Goal: Information Seeking & Learning: Learn about a topic

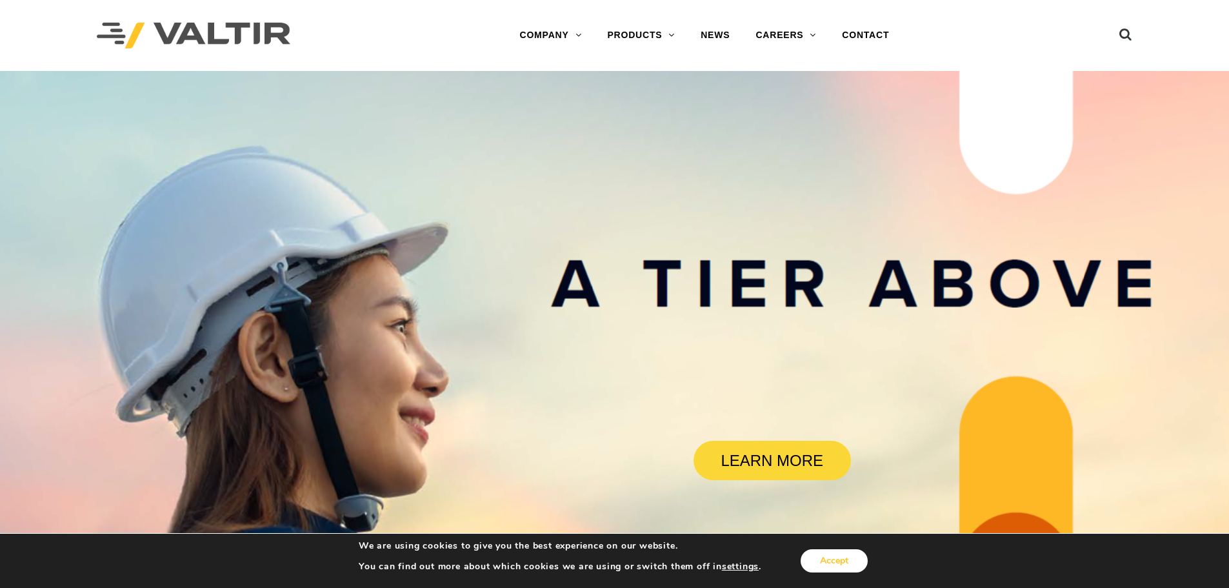
click at [834, 563] on button "Accept" at bounding box center [834, 560] width 67 height 23
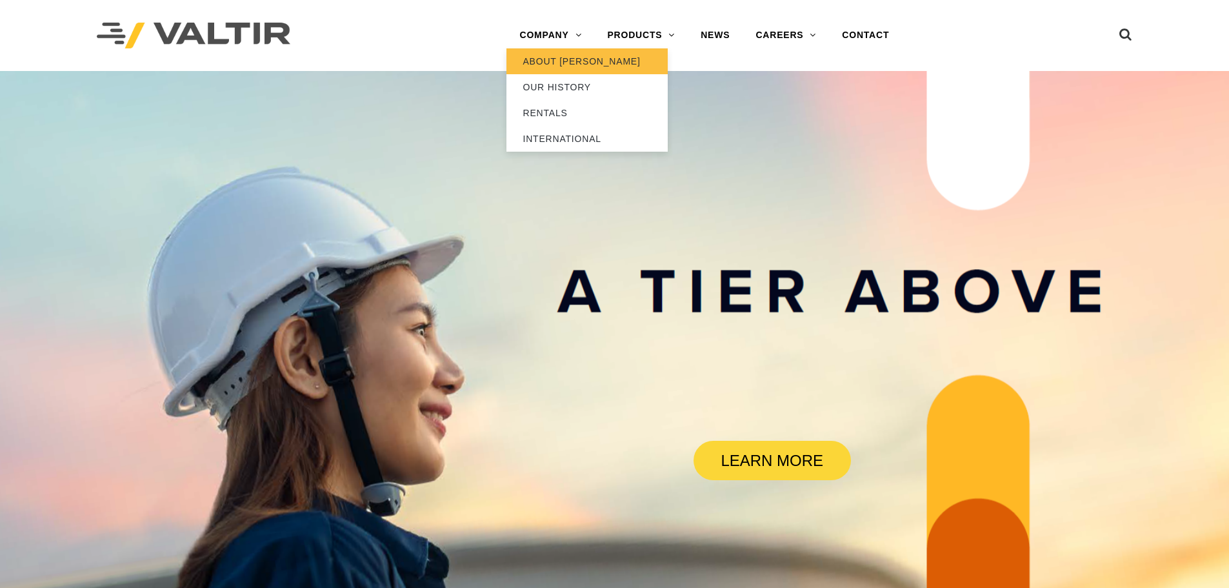
click at [551, 61] on link "ABOUT [PERSON_NAME]" at bounding box center [587, 61] width 161 height 26
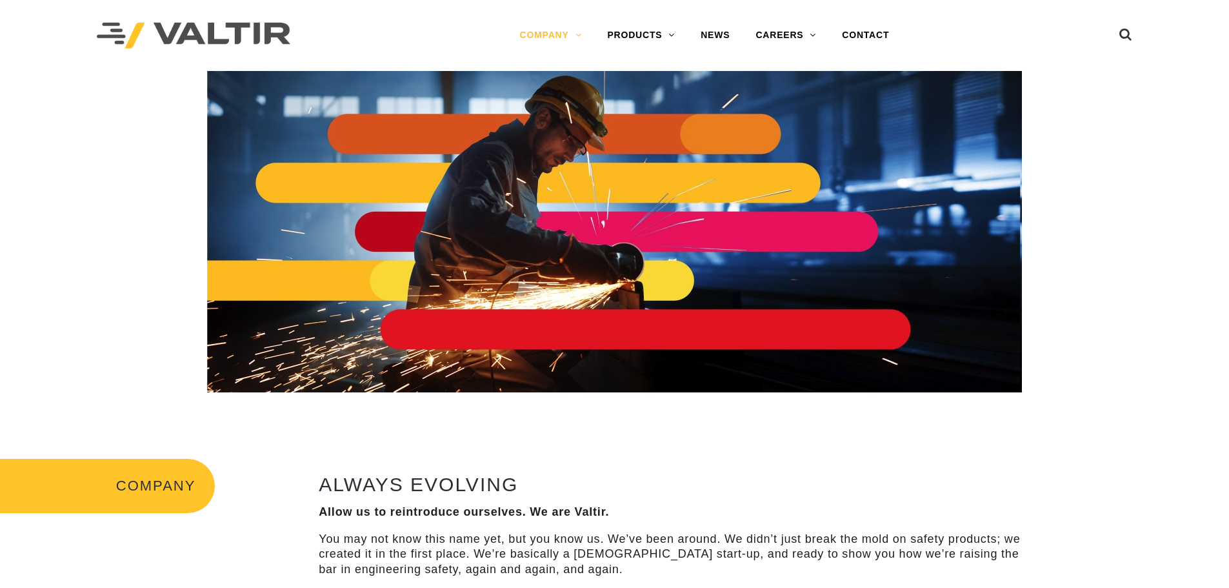
drag, startPoint x: 661, startPoint y: 555, endPoint x: 690, endPoint y: 548, distance: 29.9
click at [661, 555] on p "You may not know this name yet, but you know us. We’ve been around. We didn’t j…" at bounding box center [676, 554] width 714 height 45
click at [700, 548] on p "You may not know this name yet, but you know us. We’ve been around. We didn’t j…" at bounding box center [676, 554] width 714 height 45
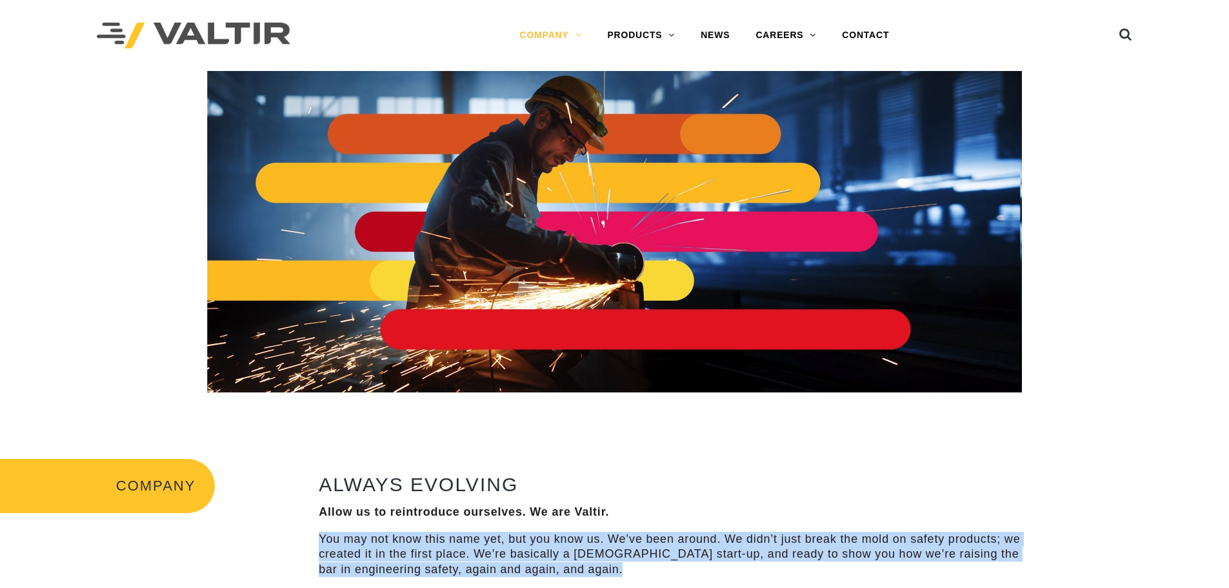
click at [700, 548] on p "You may not know this name yet, but you know us. We’ve been around. We didn’t j…" at bounding box center [676, 554] width 714 height 45
click at [749, 558] on p "You may not know this name yet, but you know us. We’ve been around. We didn’t j…" at bounding box center [676, 554] width 714 height 45
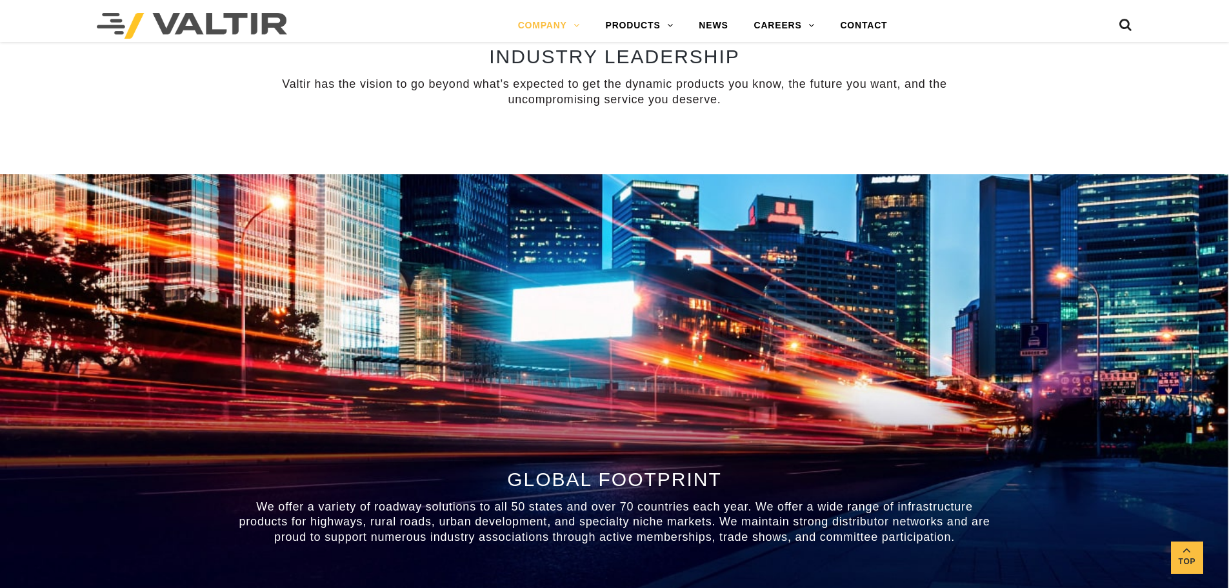
scroll to position [1097, 0]
click at [588, 472] on span "GLOBAL FOOTPRINT" at bounding box center [614, 478] width 215 height 21
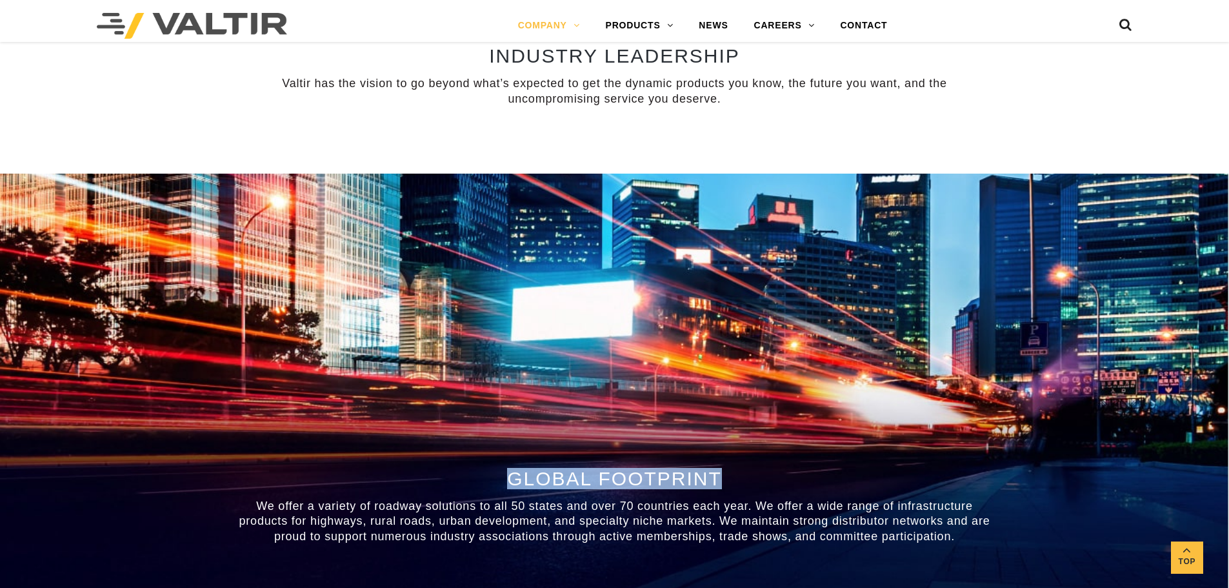
click at [588, 472] on span "GLOBAL FOOTPRINT" at bounding box center [614, 478] width 215 height 21
click at [638, 477] on span "GLOBAL FOOTPRINT" at bounding box center [614, 478] width 215 height 21
click at [627, 521] on span "We offer a variety of roadway solutions to all 50 states and over 70 countries …" at bounding box center [614, 520] width 751 height 43
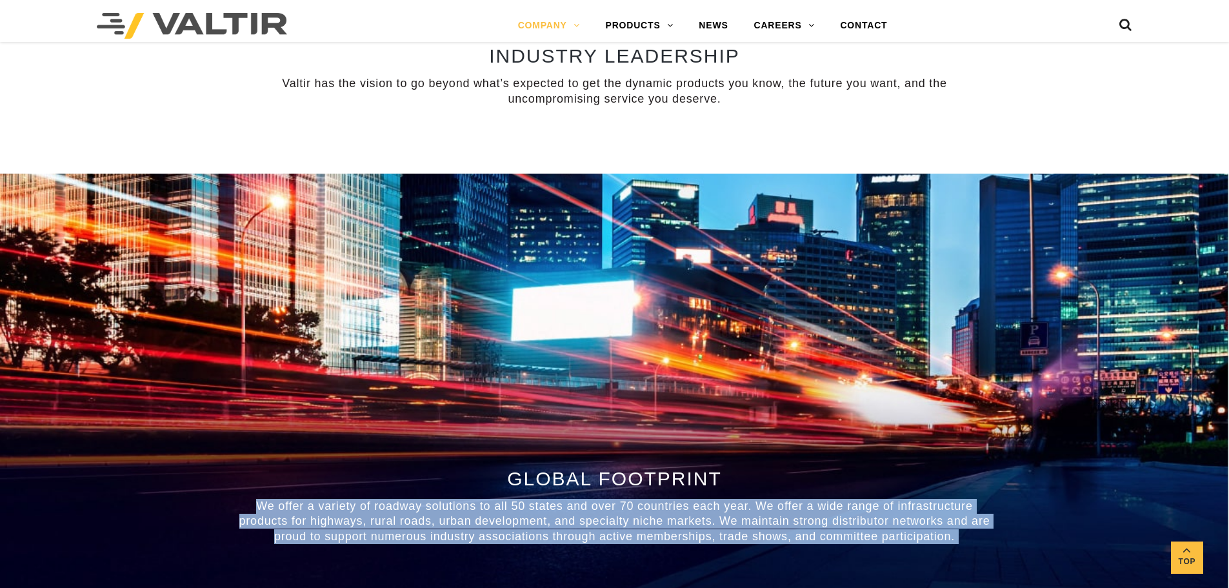
drag, startPoint x: 627, startPoint y: 521, endPoint x: 687, endPoint y: 521, distance: 60.0
click at [628, 521] on span "We offer a variety of roadway solutions to all 50 states and over 70 countries …" at bounding box center [614, 520] width 751 height 43
click at [701, 522] on span "We offer a variety of roadway solutions to all 50 states and over 70 countries …" at bounding box center [614, 520] width 751 height 43
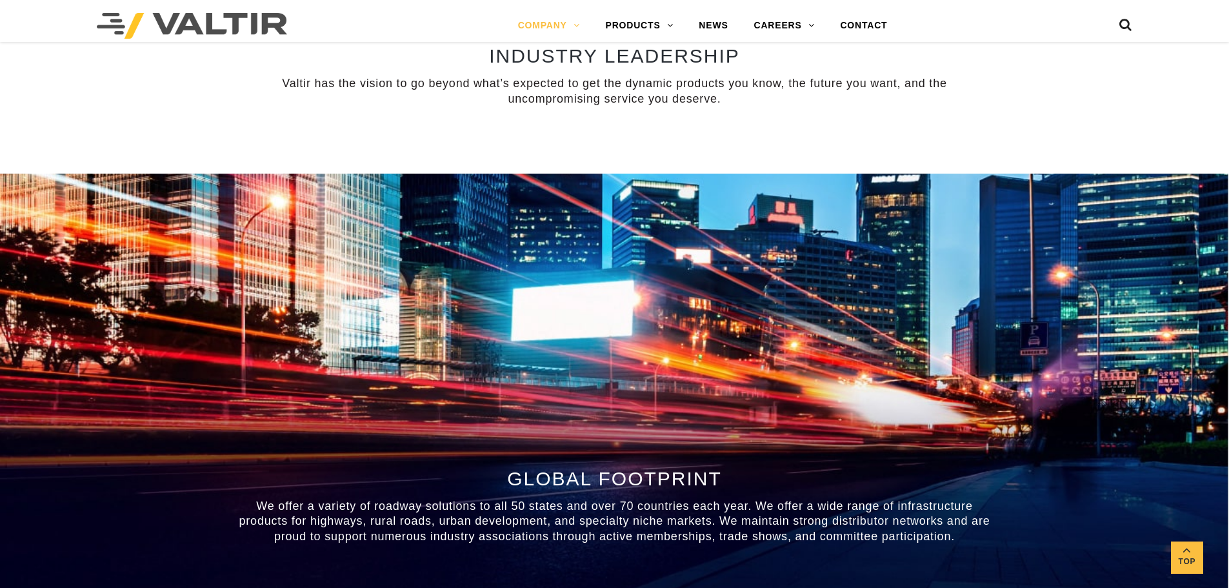
click at [606, 512] on span "We offer a variety of roadway solutions to all 50 states and over 70 countries …" at bounding box center [614, 520] width 751 height 43
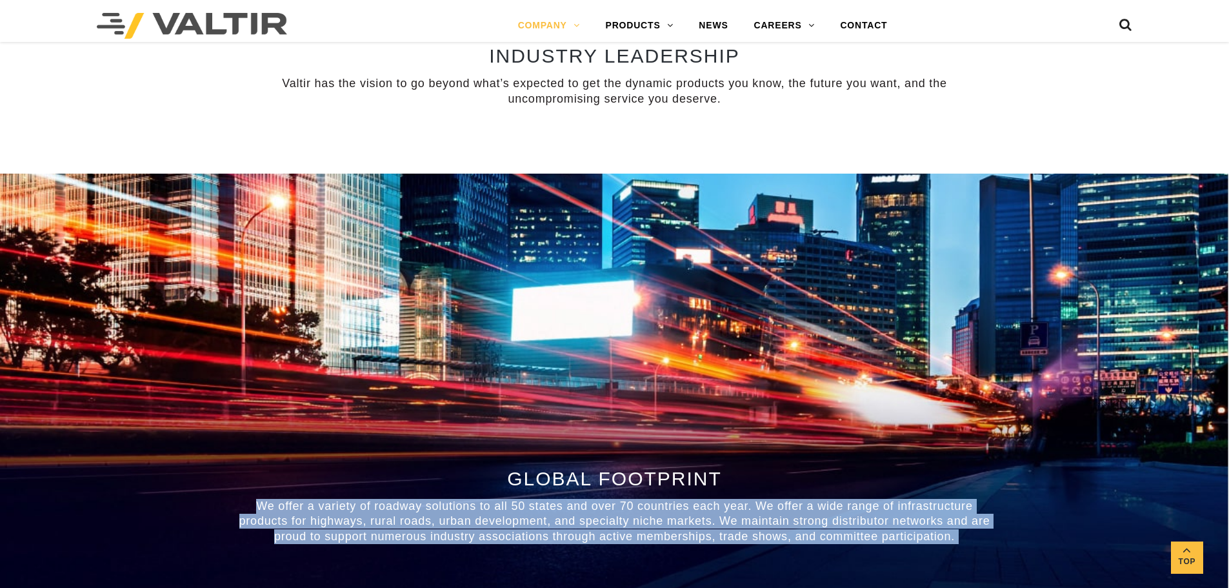
click at [606, 512] on span "We offer a variety of roadway solutions to all 50 states and over 70 countries …" at bounding box center [614, 520] width 751 height 43
click at [630, 511] on span "We offer a variety of roadway solutions to all 50 states and over 70 countries …" at bounding box center [614, 520] width 751 height 43
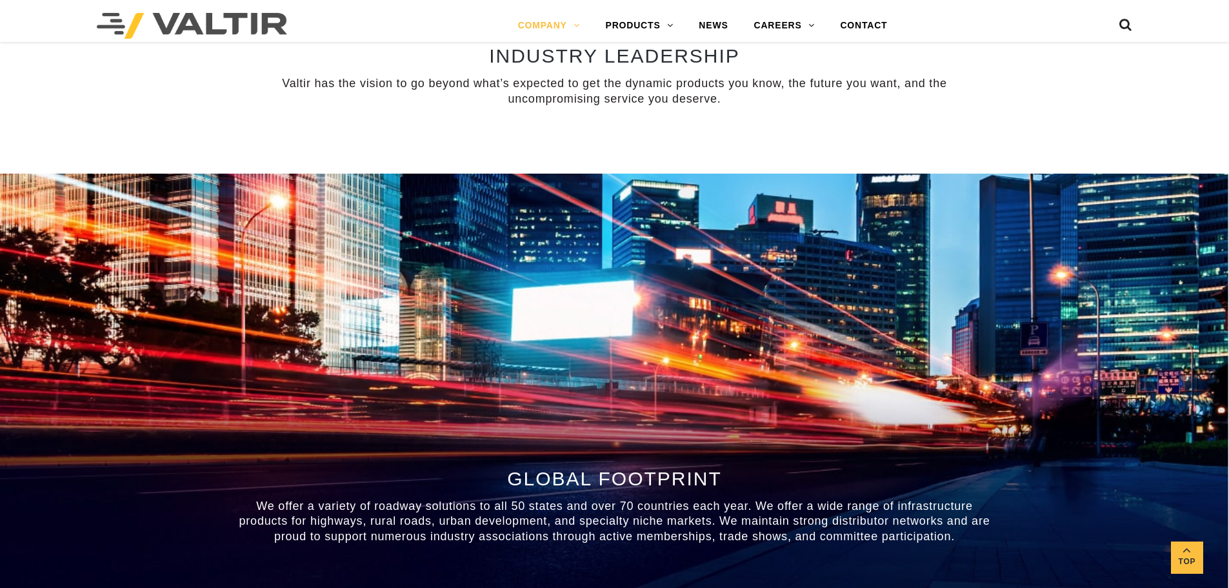
click at [570, 92] on p "Valtir has the vision to go beyond what’s expected to get the dynamic products …" at bounding box center [614, 91] width 755 height 30
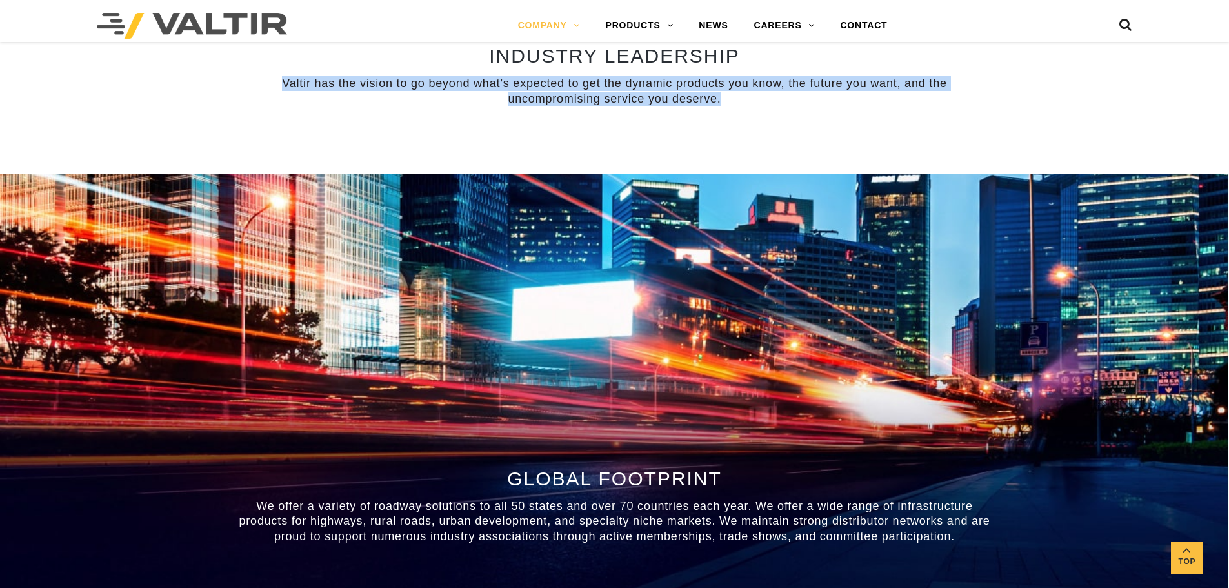
click at [570, 92] on p "Valtir has the vision to go beyond what’s expected to get the dynamic products …" at bounding box center [614, 91] width 755 height 30
click at [587, 86] on p "Valtir has the vision to go beyond what’s expected to get the dynamic products …" at bounding box center [614, 91] width 755 height 30
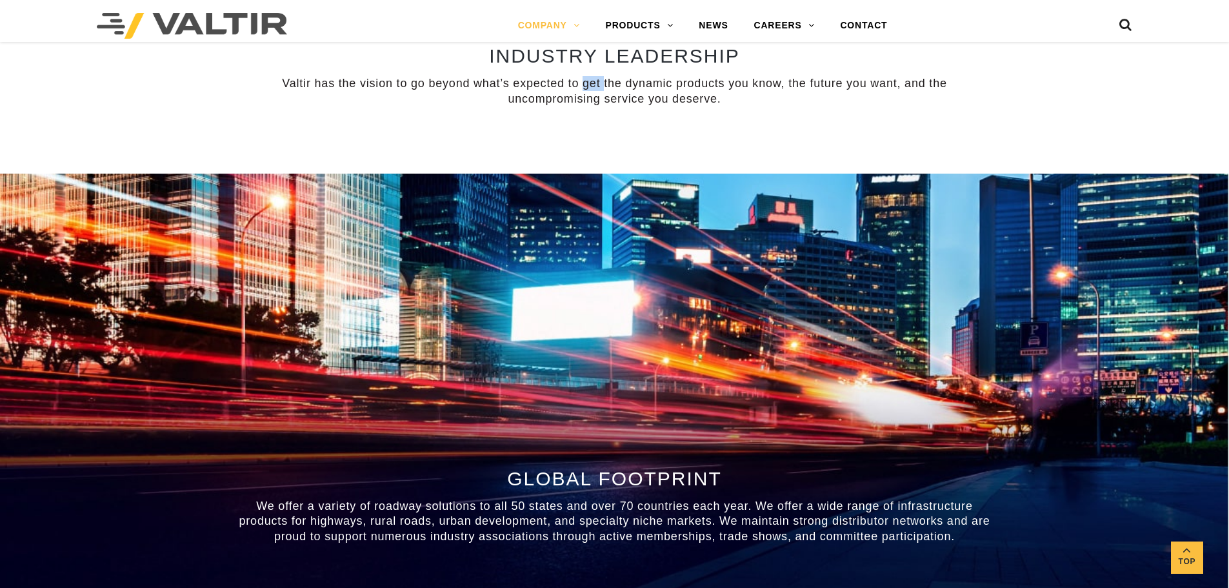
click at [587, 86] on p "Valtir has the vision to go beyond what’s expected to get the dynamic products …" at bounding box center [614, 91] width 755 height 30
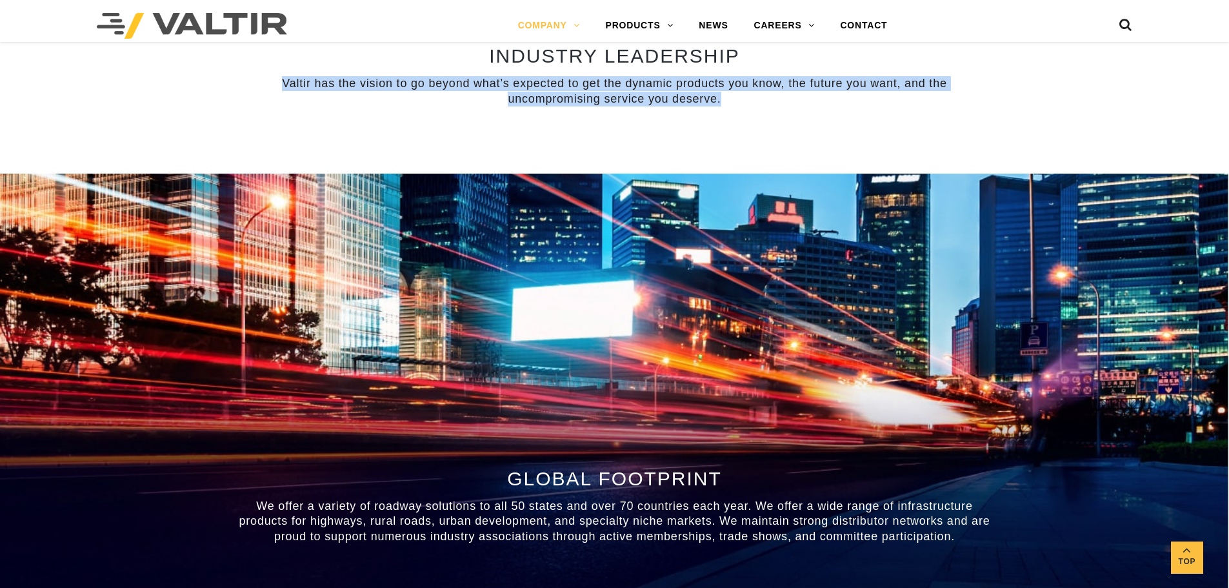
click at [587, 86] on p "Valtir has the vision to go beyond what’s expected to get the dynamic products …" at bounding box center [614, 91] width 755 height 30
click at [601, 90] on p "Valtir has the vision to go beyond what’s expected to get the dynamic products …" at bounding box center [614, 91] width 755 height 30
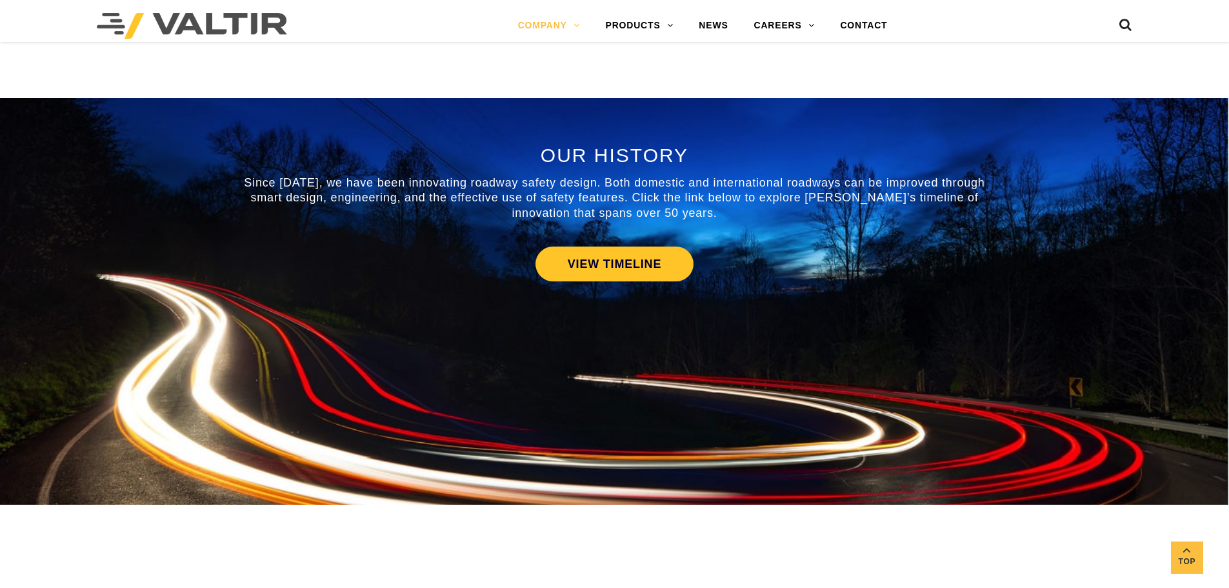
scroll to position [452, 0]
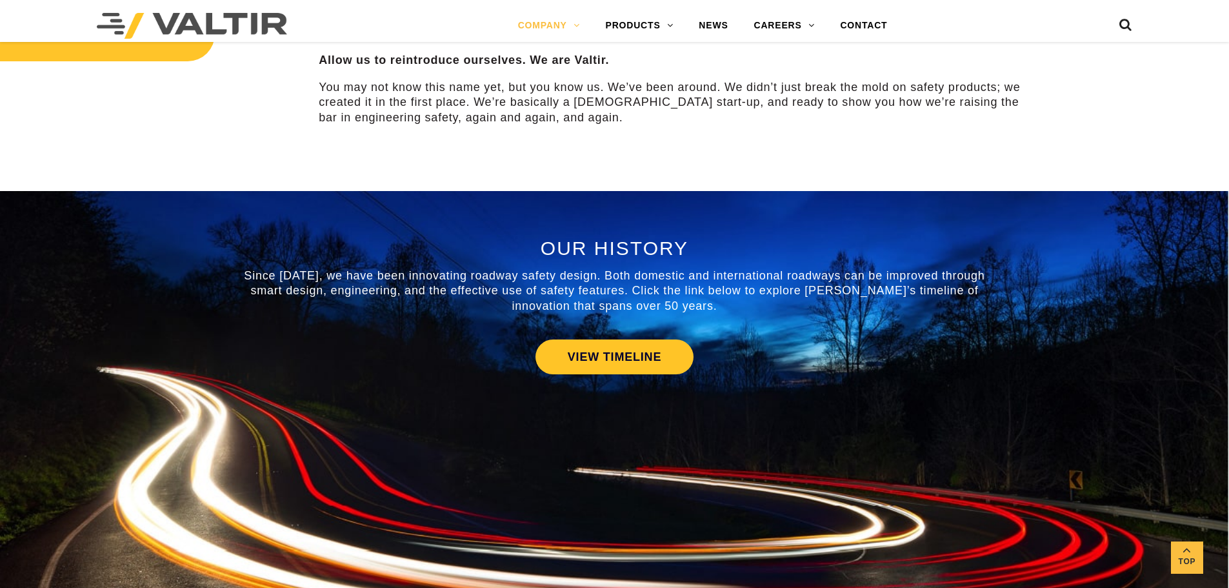
click at [612, 280] on span "Since 1969, we have been innovating roadway safety design. Both domestic and in…" at bounding box center [614, 290] width 741 height 43
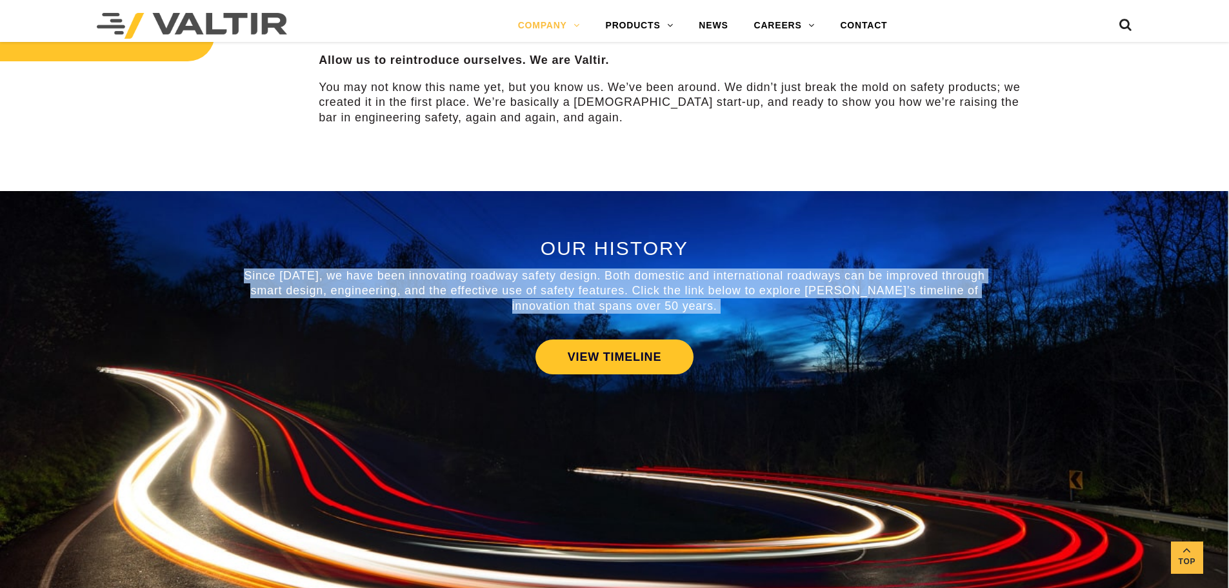
click at [612, 280] on span "Since 1969, we have been innovating roadway safety design. Both domestic and in…" at bounding box center [614, 290] width 741 height 43
click at [623, 277] on span "Since 1969, we have been innovating roadway safety design. Both domestic and in…" at bounding box center [614, 290] width 741 height 43
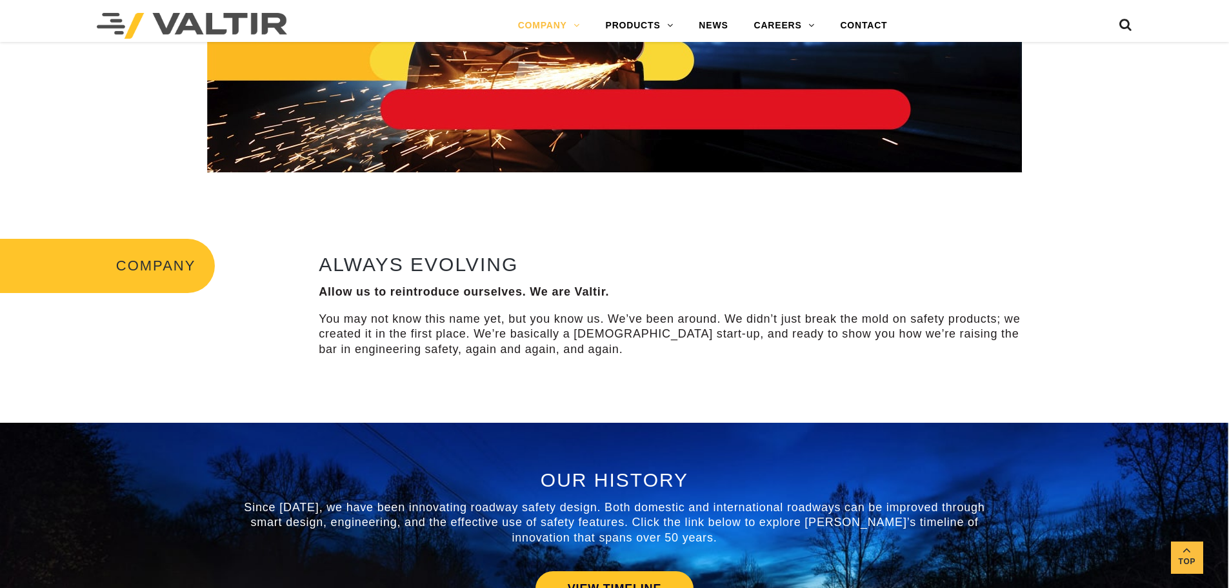
scroll to position [129, 0]
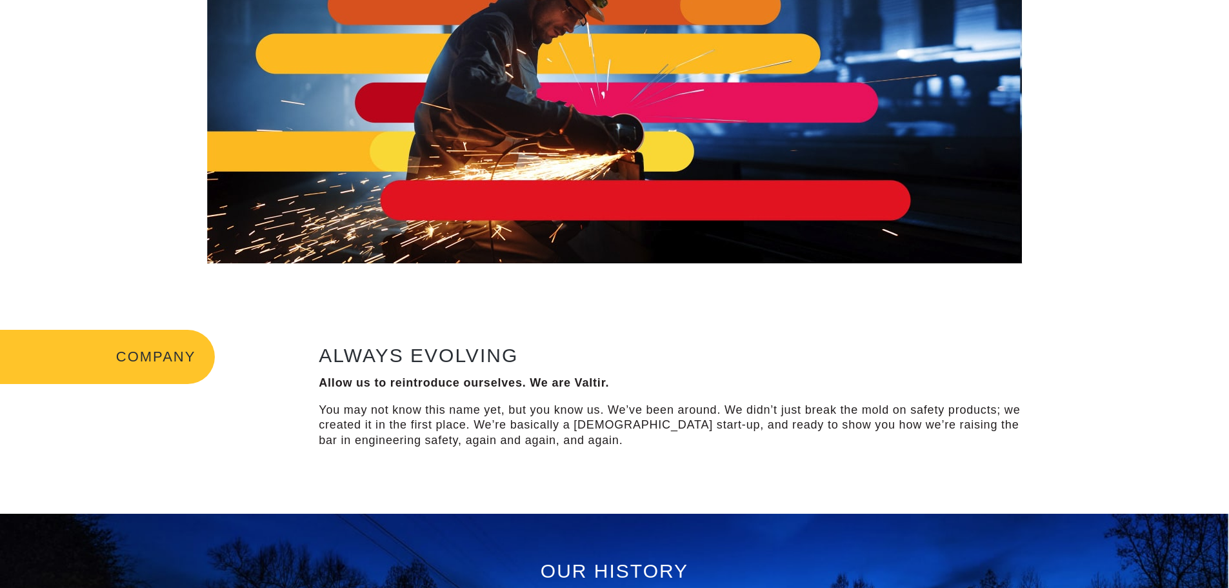
click at [608, 407] on p "You may not know this name yet, but you know us. We’ve been around. We didn’t j…" at bounding box center [676, 425] width 714 height 45
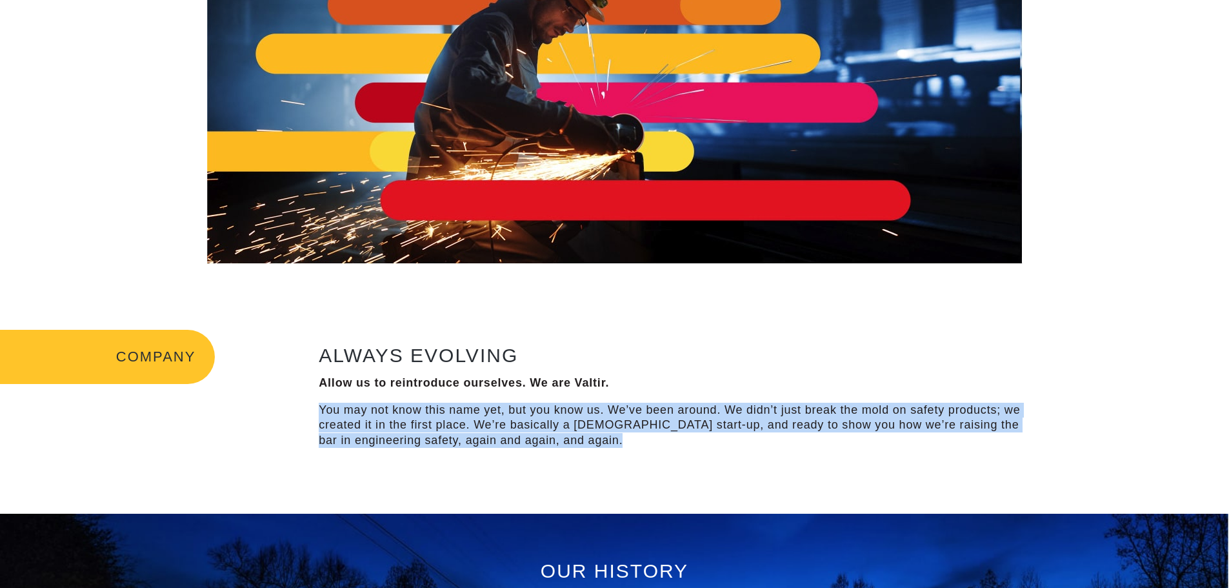
click at [608, 407] on p "You may not know this name yet, but you know us. We’ve been around. We didn’t j…" at bounding box center [676, 425] width 714 height 45
click at [648, 413] on p "You may not know this name yet, but you know us. We’ve been around. We didn’t j…" at bounding box center [676, 425] width 714 height 45
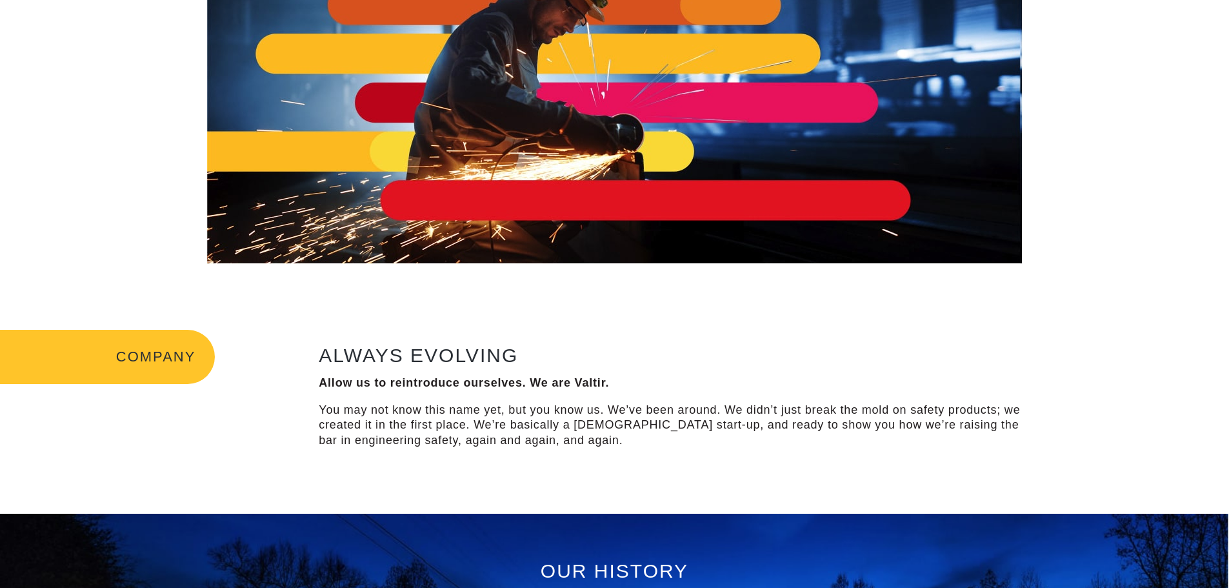
scroll to position [0, 0]
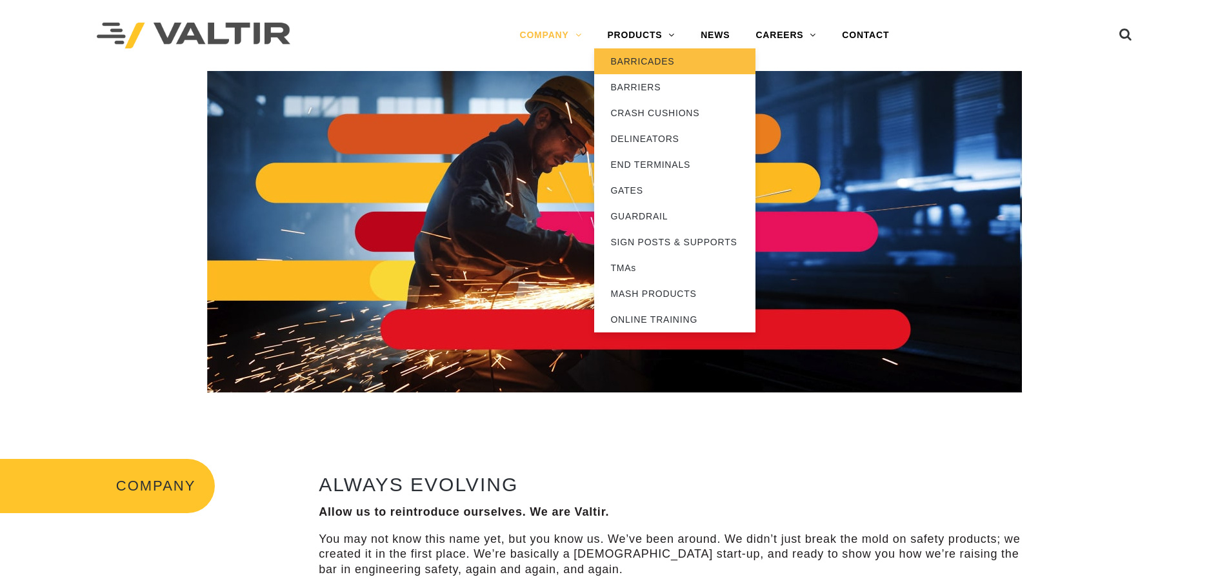
click at [659, 64] on link "BARRICADES" at bounding box center [674, 61] width 161 height 26
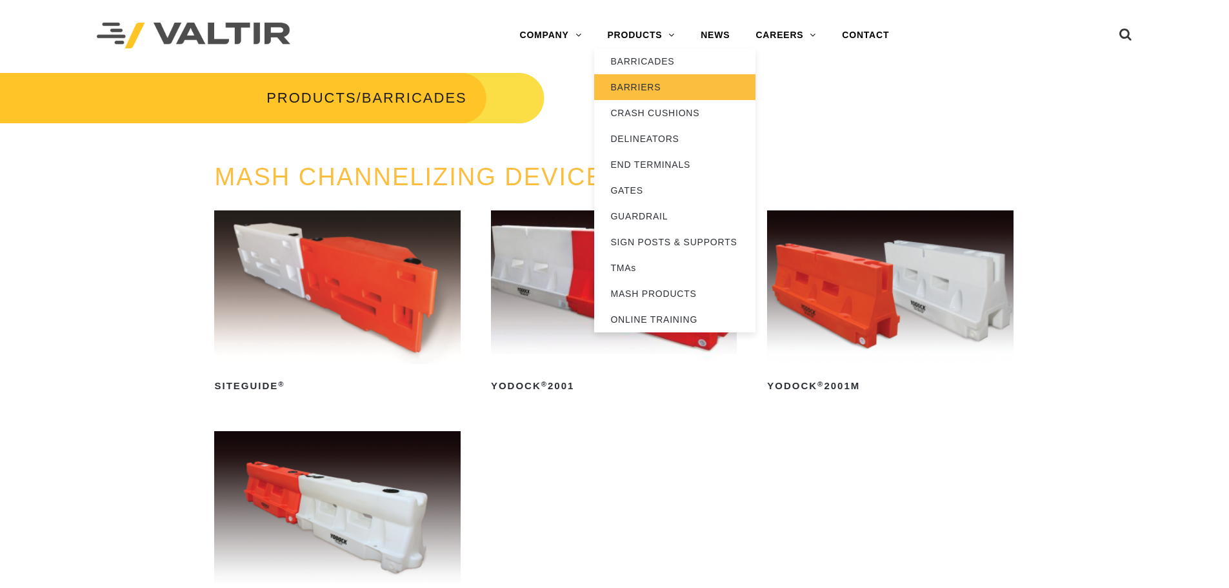
click at [654, 86] on link "BARRIERS" at bounding box center [674, 87] width 161 height 26
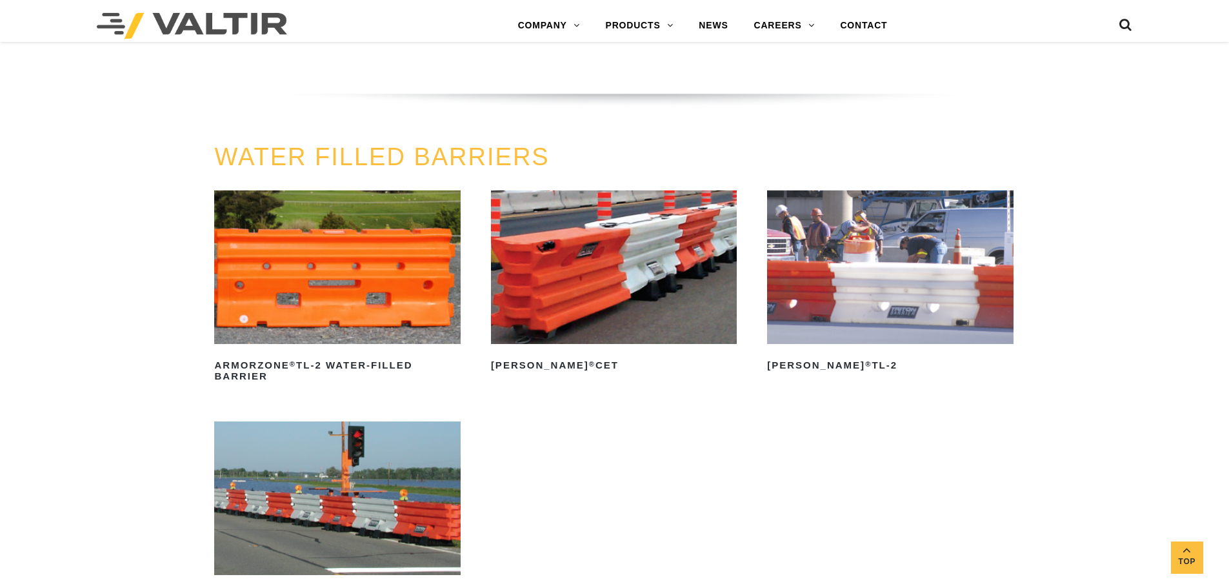
scroll to position [1871, 0]
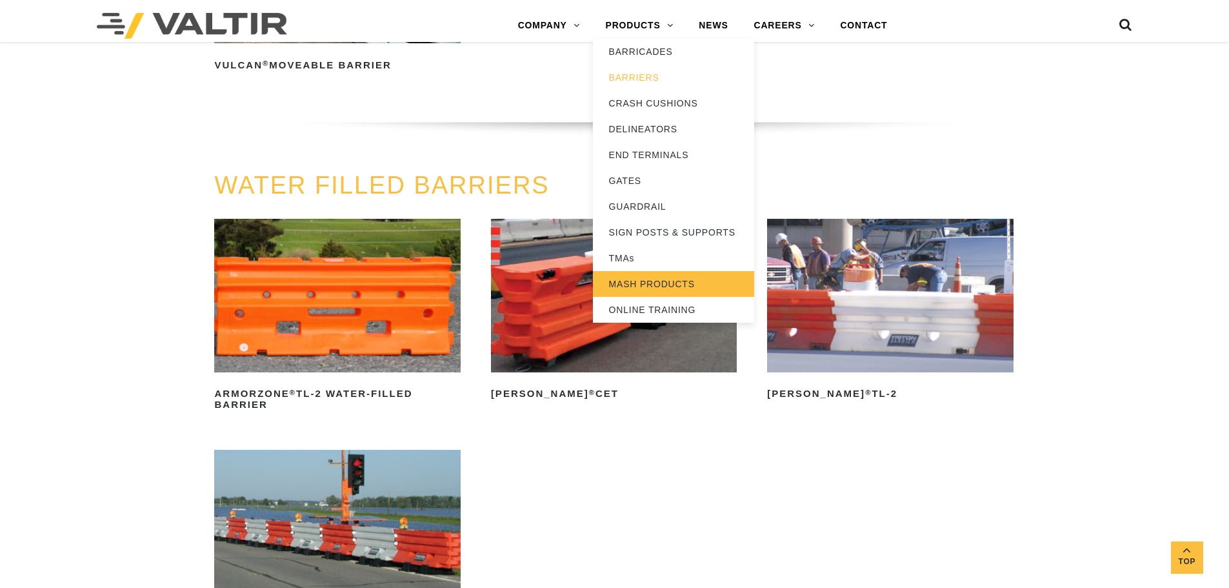
click at [673, 288] on link "MASH PRODUCTS" at bounding box center [673, 284] width 161 height 26
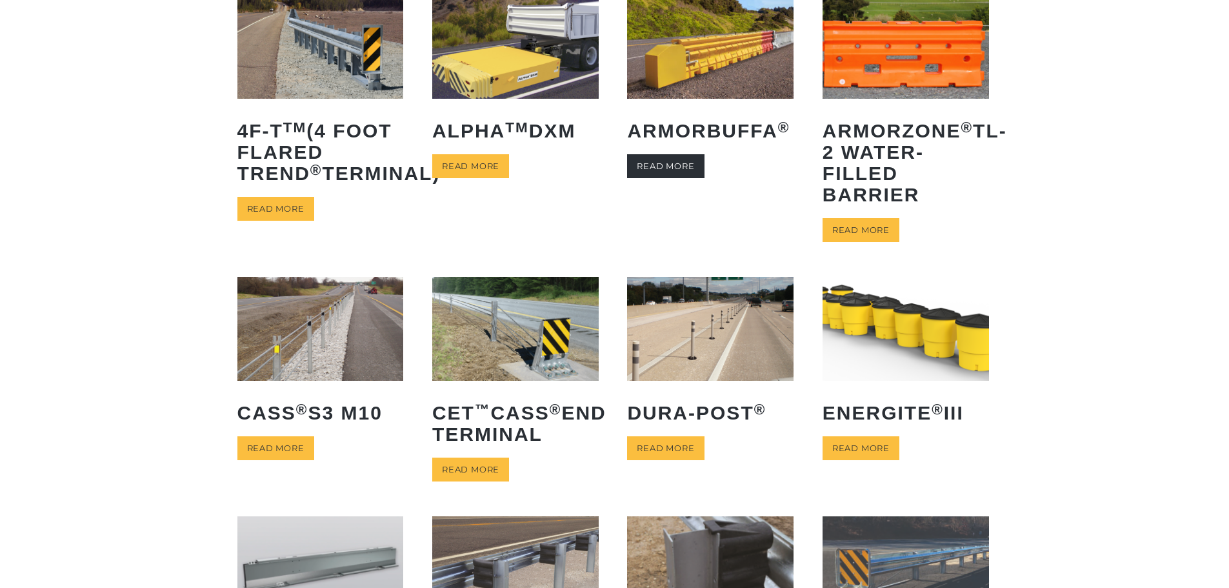
scroll to position [194, 0]
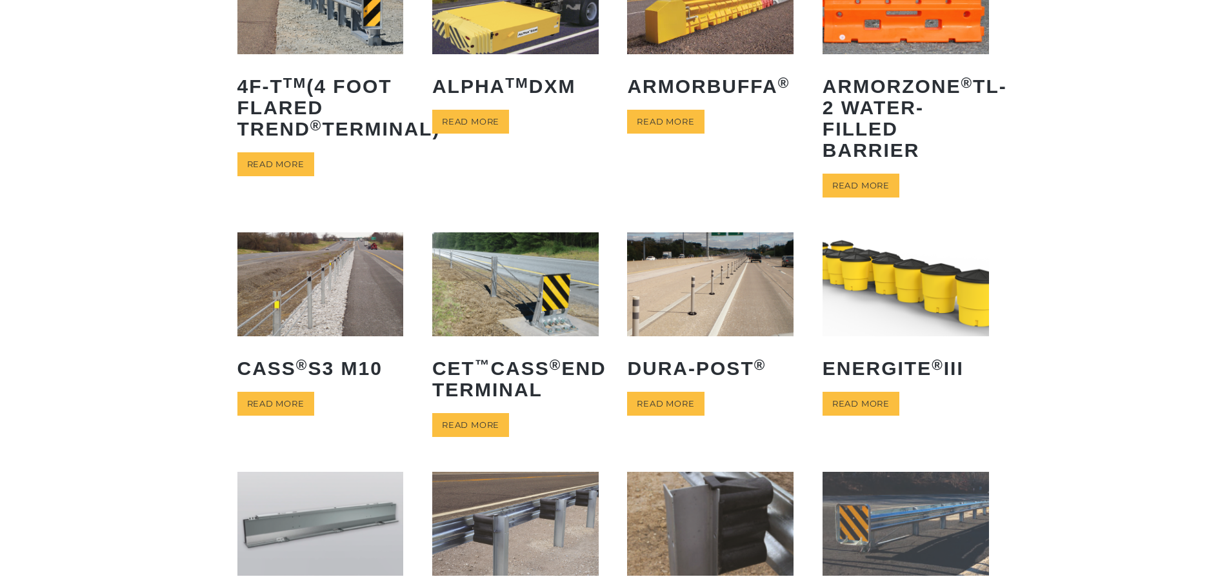
click at [887, 336] on img at bounding box center [906, 284] width 166 height 104
